Goal: Task Accomplishment & Management: Use online tool/utility

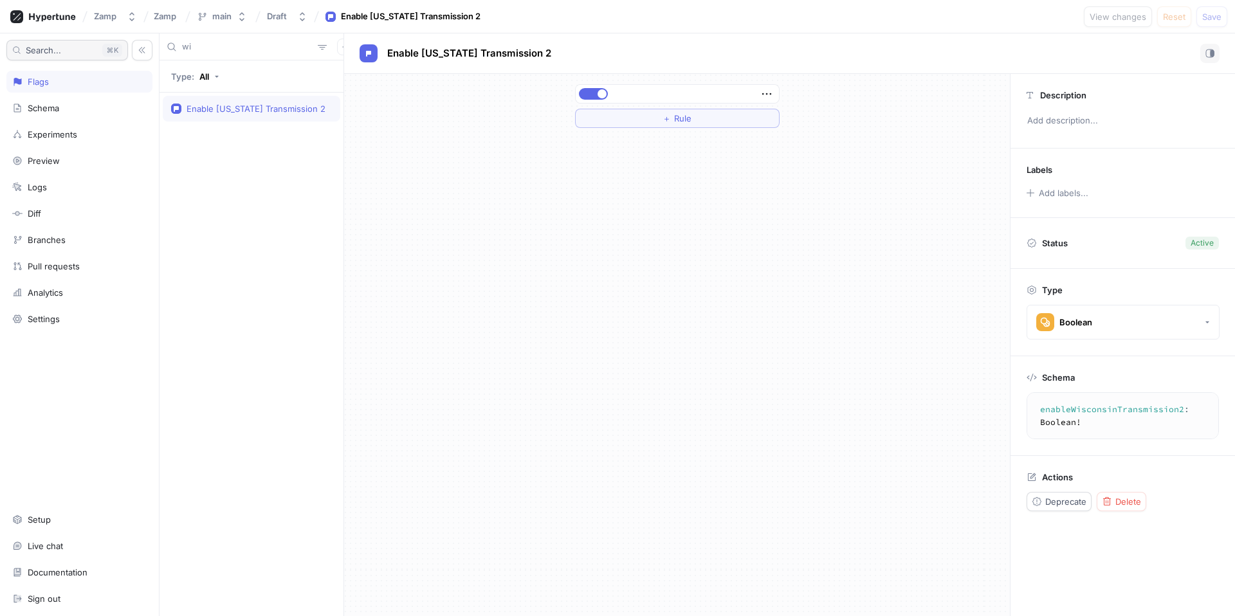
click at [65, 47] on button "Search... K" at bounding box center [67, 50] width 122 height 21
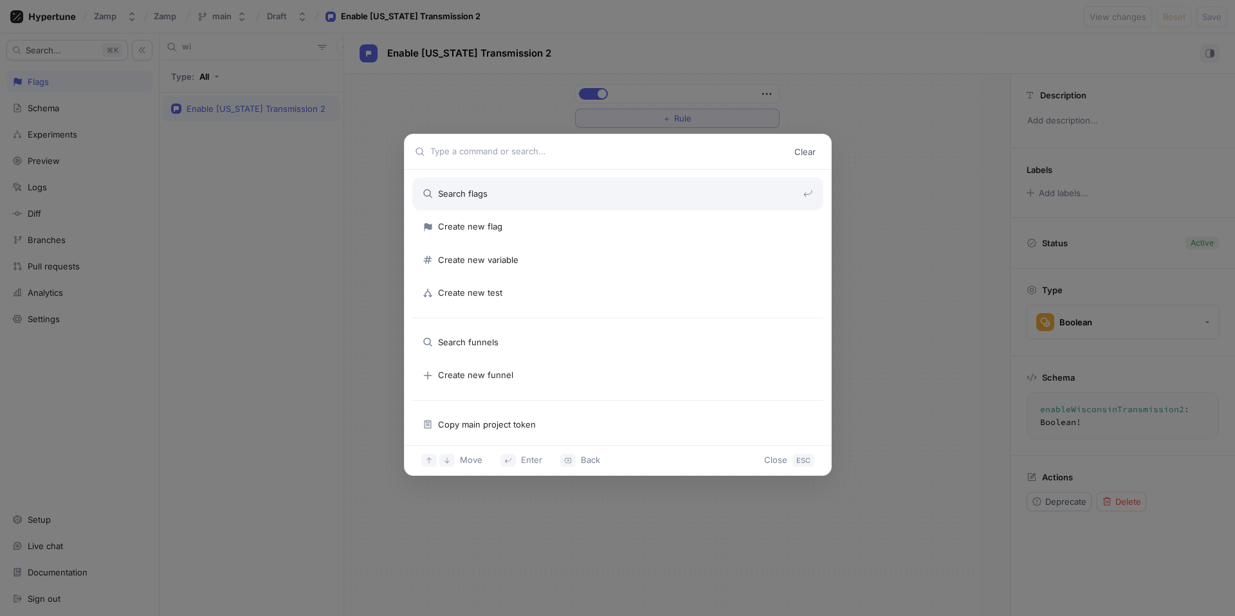
click at [553, 149] on input "text" at bounding box center [609, 151] width 359 height 13
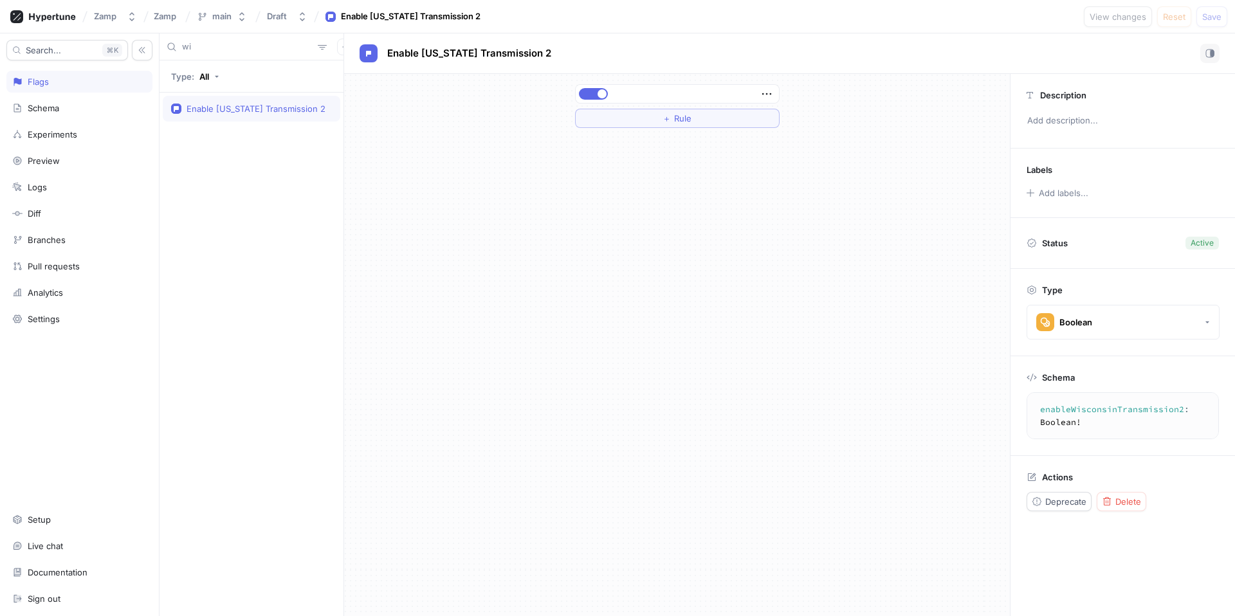
click at [249, 51] on input "wi" at bounding box center [247, 47] width 131 height 13
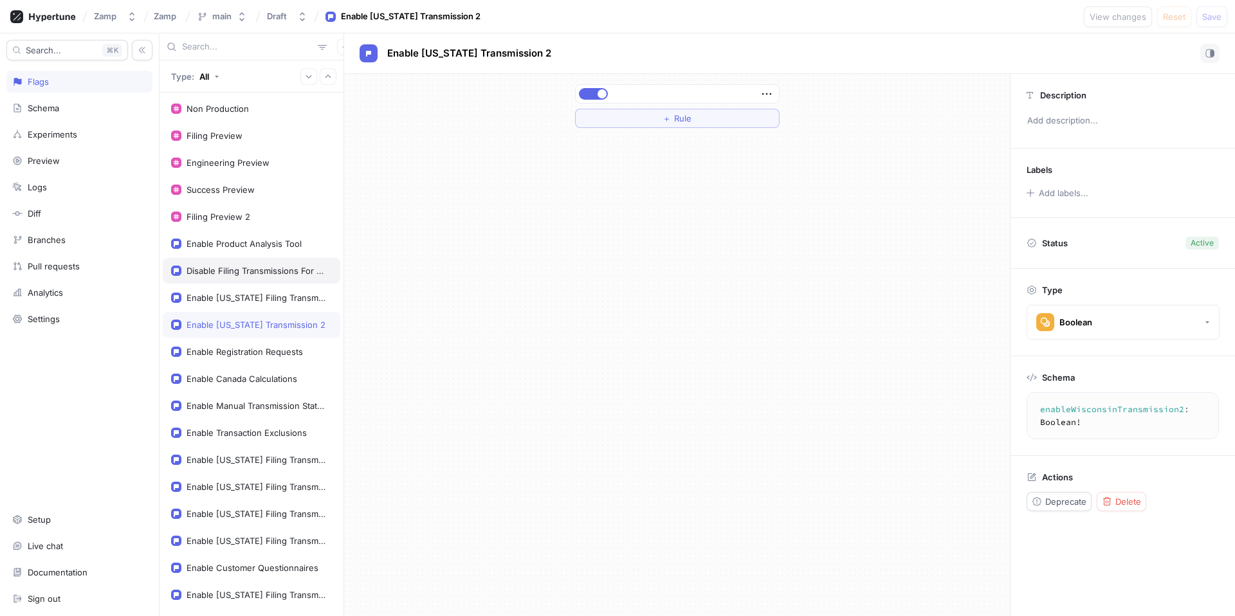
click at [258, 275] on div "Disable Filing Transmissions For Failed Validations" at bounding box center [257, 271] width 140 height 10
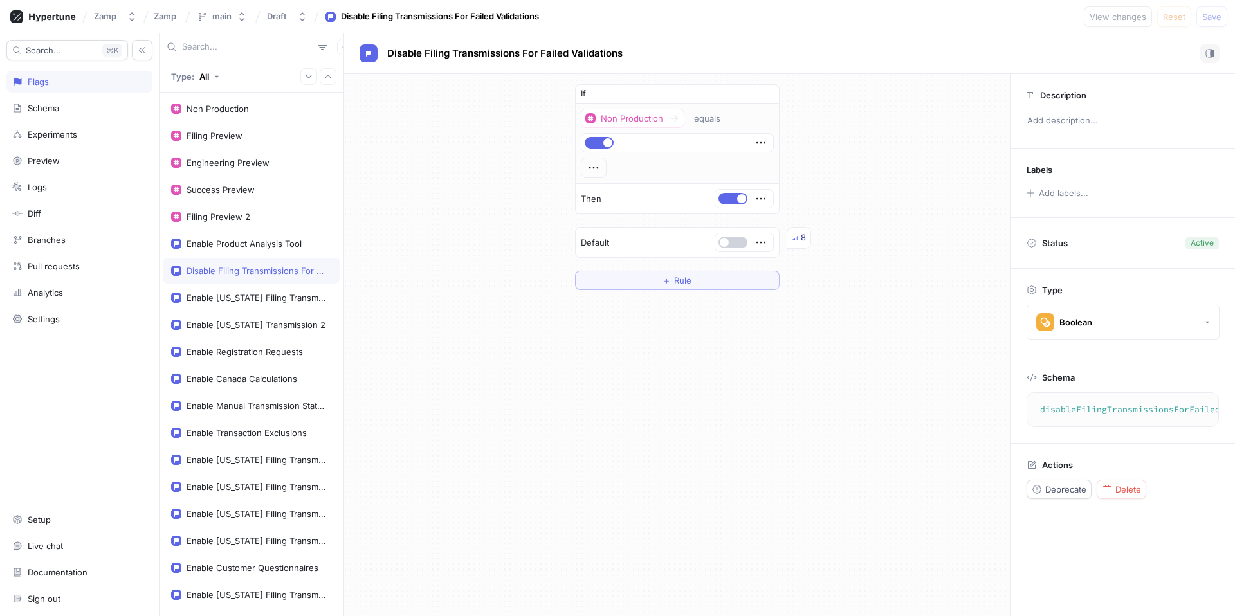
click at [728, 240] on span "button" at bounding box center [724, 242] width 9 height 9
click at [1216, 21] on span "Save" at bounding box center [1212, 17] width 19 height 8
click at [783, 56] on div "Disable Filing Transmissions For Failed Validations" at bounding box center [790, 53] width 860 height 19
